Goal: Task Accomplishment & Management: Use online tool/utility

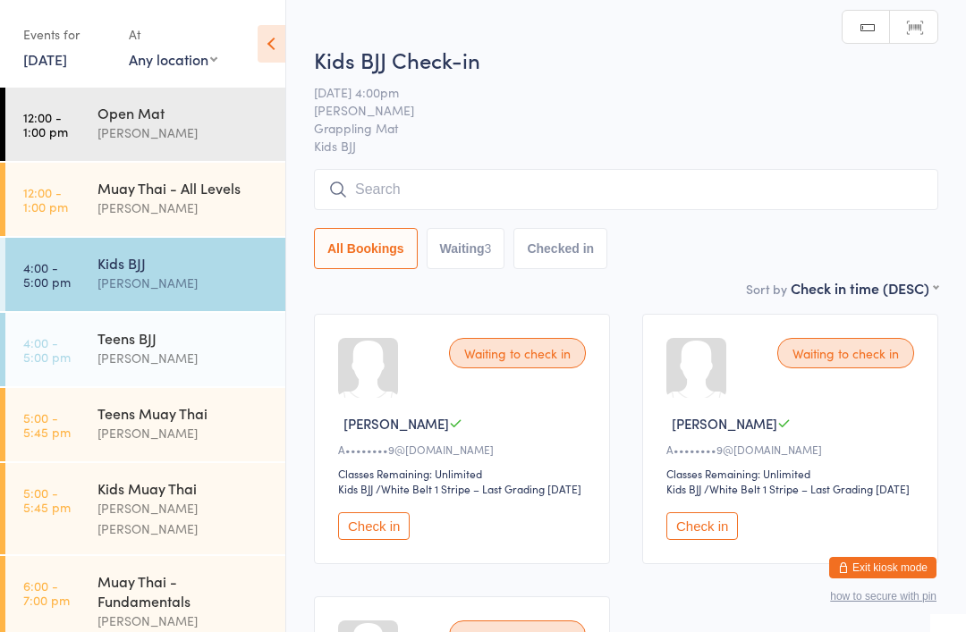
click at [510, 179] on input "search" at bounding box center [626, 189] width 624 height 41
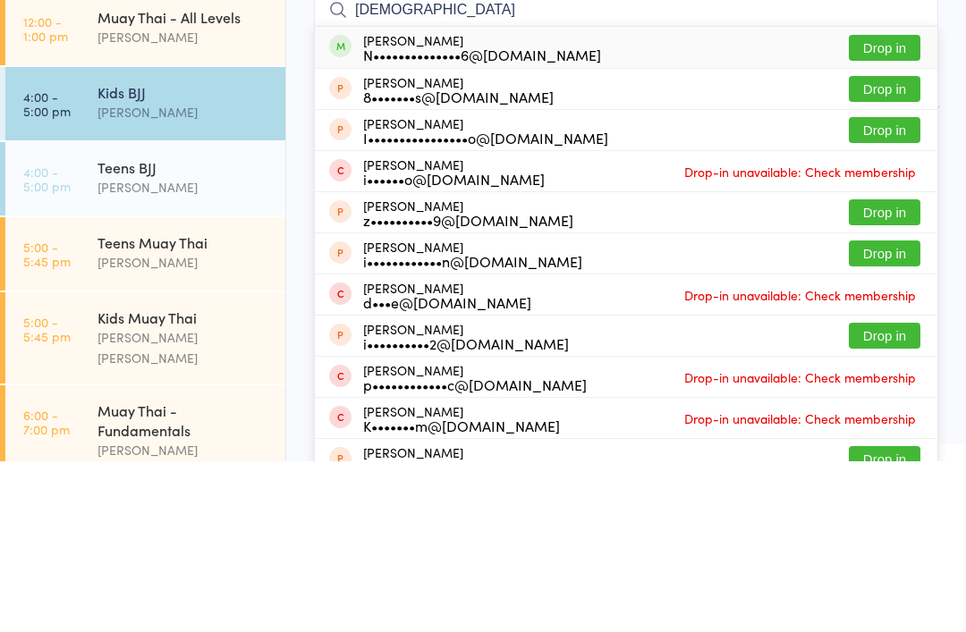
type input "[DEMOGRAPHIC_DATA]"
click at [378, 204] on div "[PERSON_NAME] Jun N••••••••••••••6@[DOMAIN_NAME]" at bounding box center [482, 218] width 238 height 29
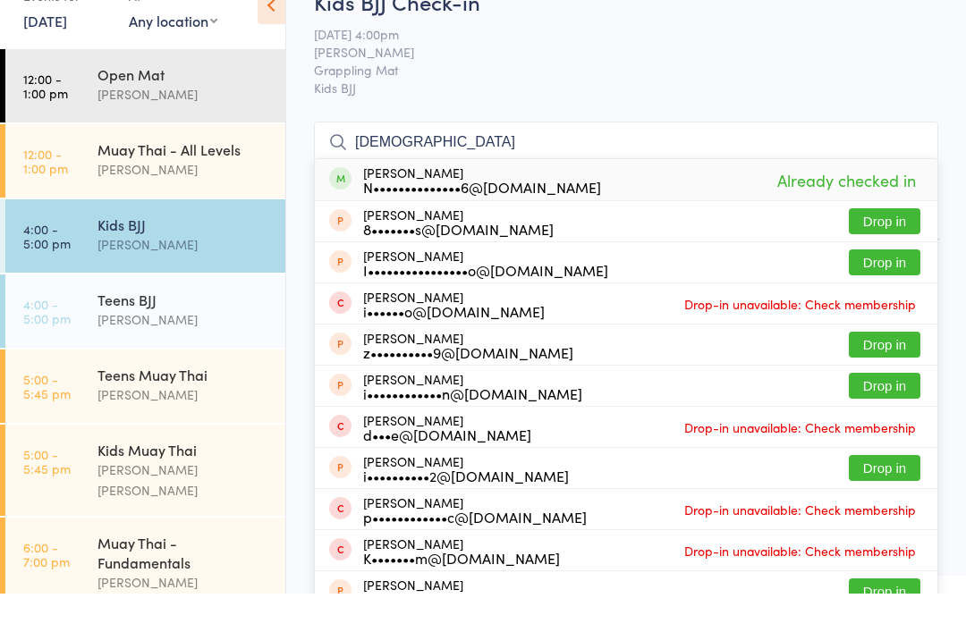
type input "[DEMOGRAPHIC_DATA]"
click at [345, 206] on span at bounding box center [340, 217] width 22 height 22
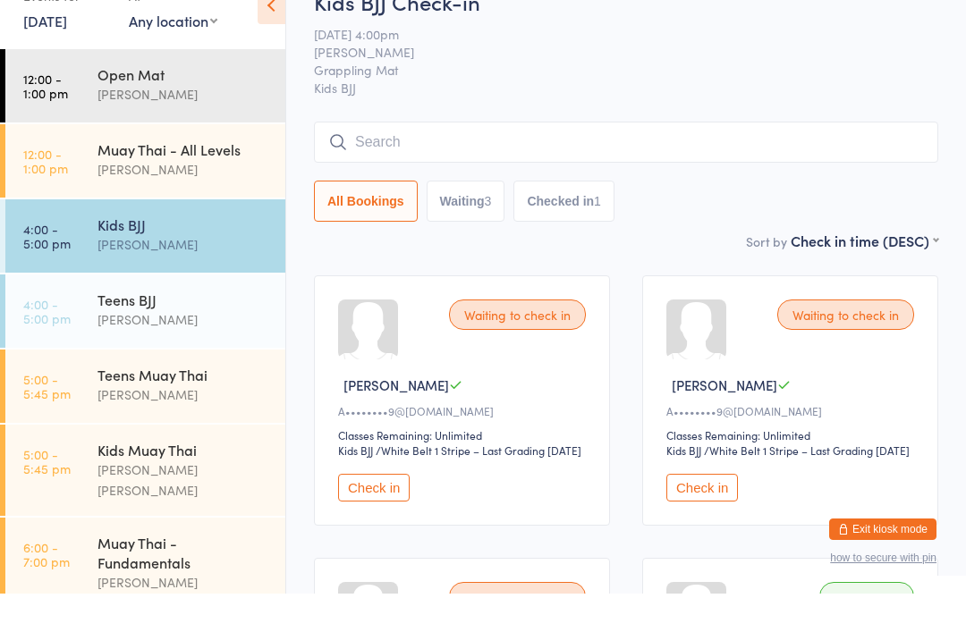
click at [434, 160] on input "search" at bounding box center [626, 180] width 624 height 41
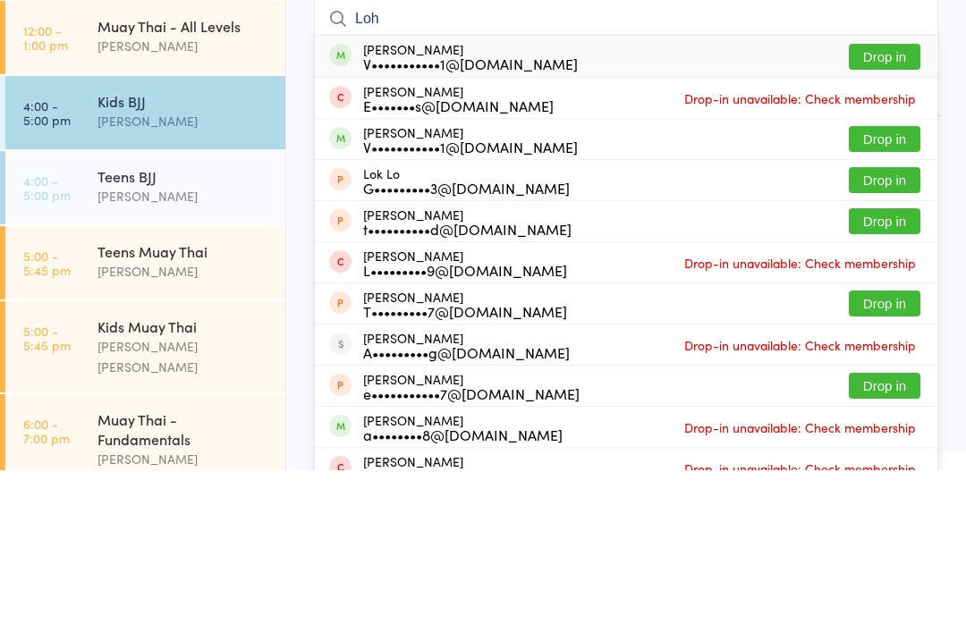
type input "Loh"
click at [887, 206] on button "Drop in" at bounding box center [885, 219] width 72 height 26
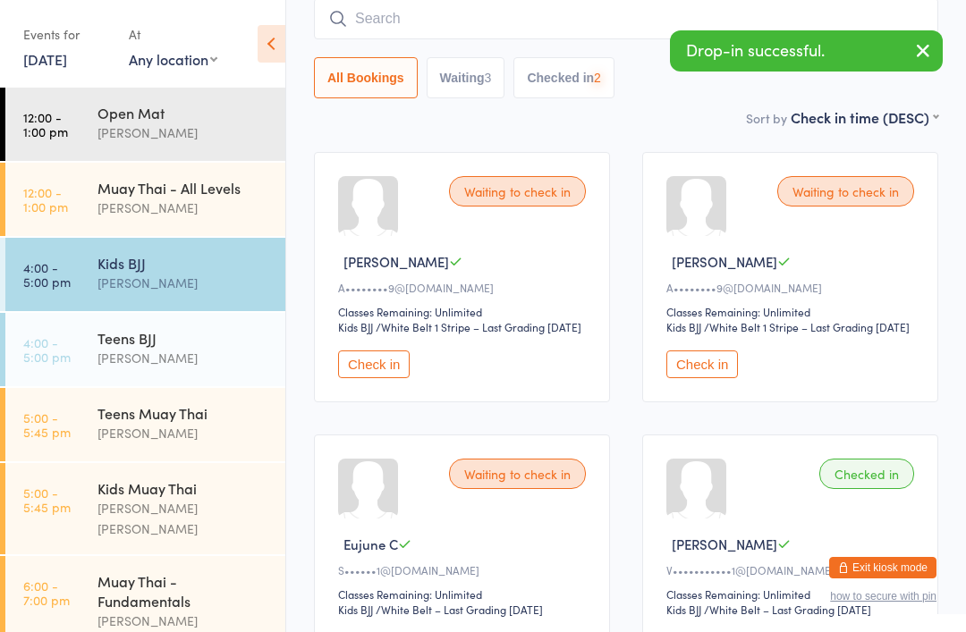
click at [562, 16] on input "search" at bounding box center [626, 18] width 624 height 41
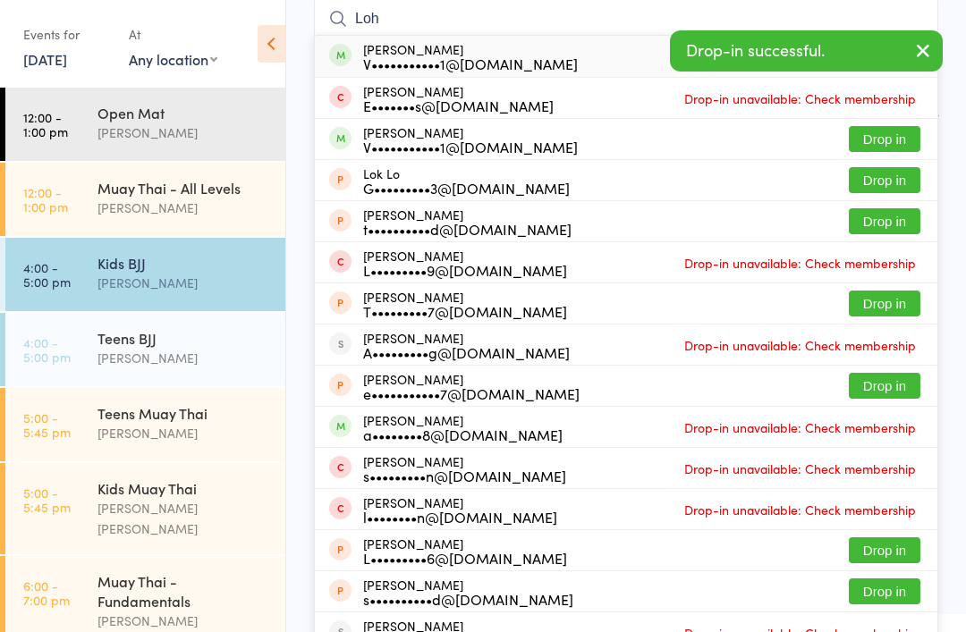
type input "Loh"
click at [891, 143] on button "Drop in" at bounding box center [885, 139] width 72 height 26
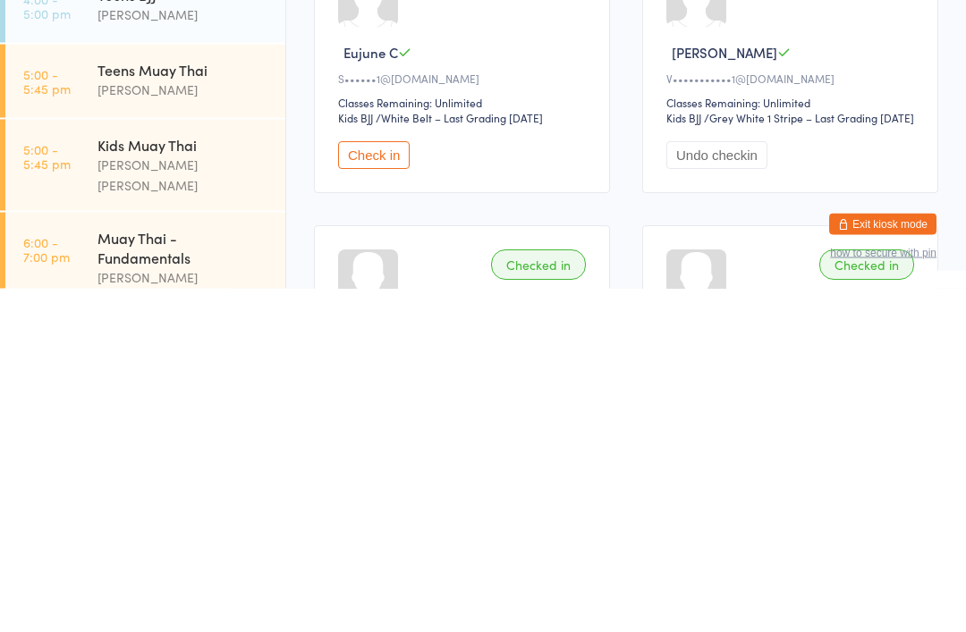
click at [363, 486] on button "Check in" at bounding box center [374, 500] width 72 height 28
